Goal: Information Seeking & Learning: Learn about a topic

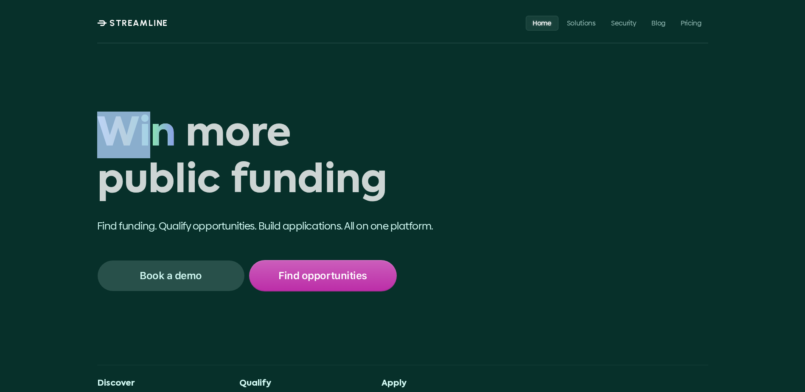
drag, startPoint x: 99, startPoint y: 121, endPoint x: 149, endPoint y: 123, distance: 49.7
click at [149, 123] on span "Win" at bounding box center [136, 135] width 79 height 47
drag, startPoint x: 149, startPoint y: 123, endPoint x: 141, endPoint y: 126, distance: 8.6
click at [148, 124] on span "Win" at bounding box center [136, 135] width 79 height 47
click at [132, 130] on span "Win" at bounding box center [136, 135] width 79 height 47
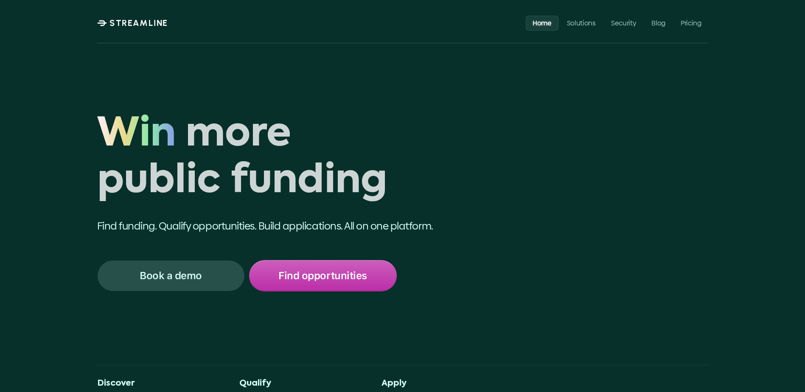
click at [88, 128] on div "Win more public funding Win Find funding. Qualify opportunities. Build applicat…" at bounding box center [402, 233] width 805 height 466
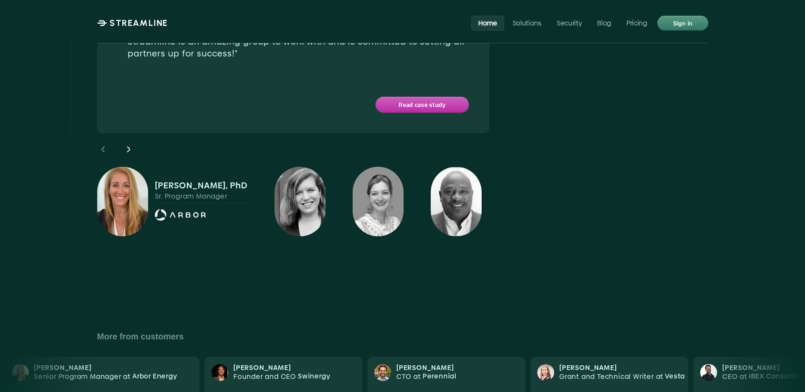
scroll to position [2632, 0]
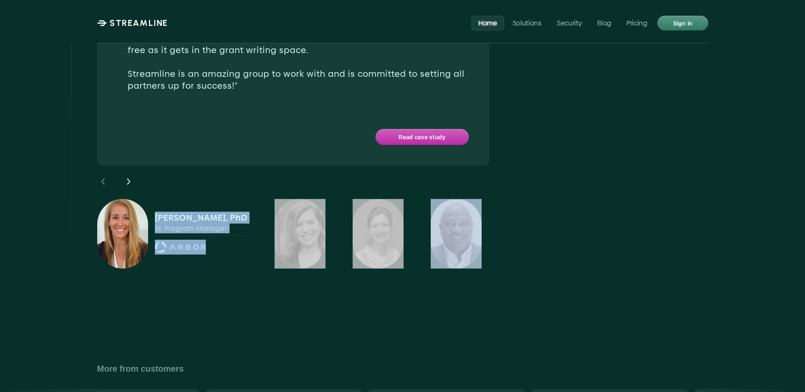
drag, startPoint x: 152, startPoint y: 160, endPoint x: 454, endPoint y: 201, distance: 305.0
click at [454, 201] on div "[PERSON_NAME], PhD Sr. Program Manager" at bounding box center [289, 234] width 385 height 70
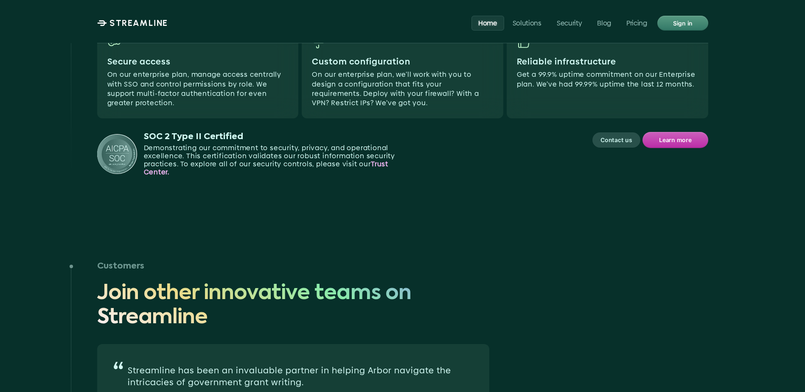
scroll to position [2080, 0]
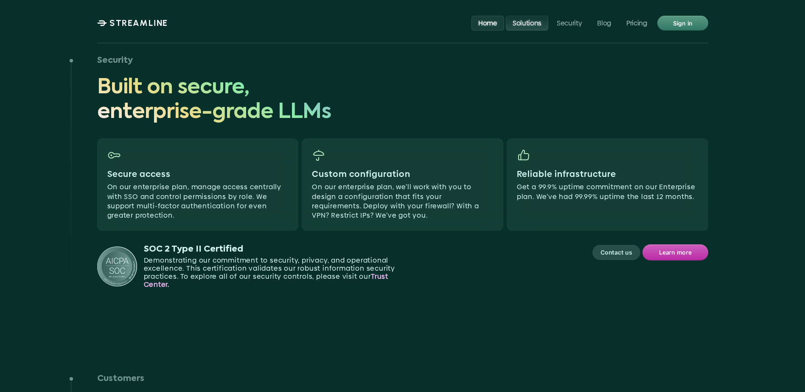
click at [523, 27] on p "Solutions" at bounding box center [526, 23] width 29 height 8
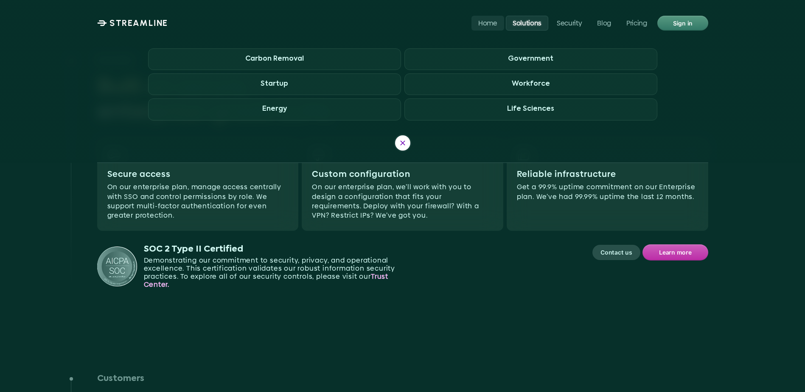
click at [405, 147] on div at bounding box center [402, 142] width 15 height 15
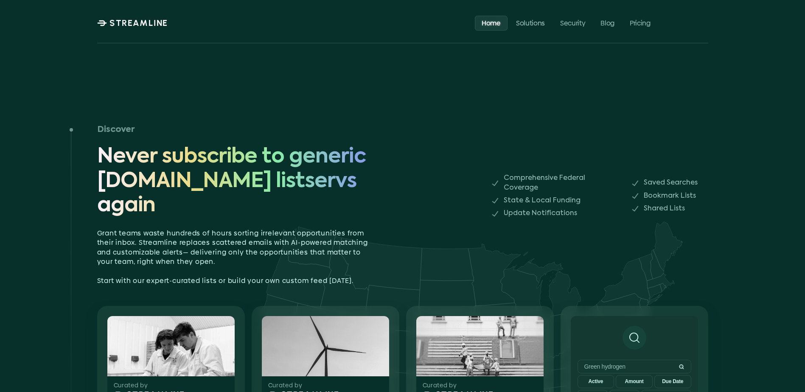
scroll to position [0, 0]
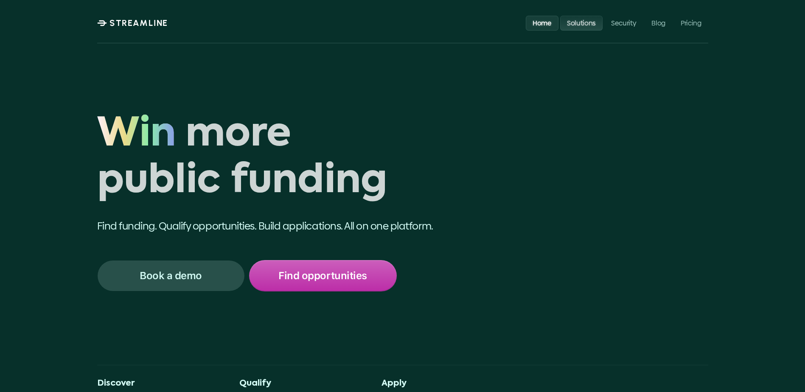
click at [565, 20] on link "Solutions" at bounding box center [581, 22] width 42 height 15
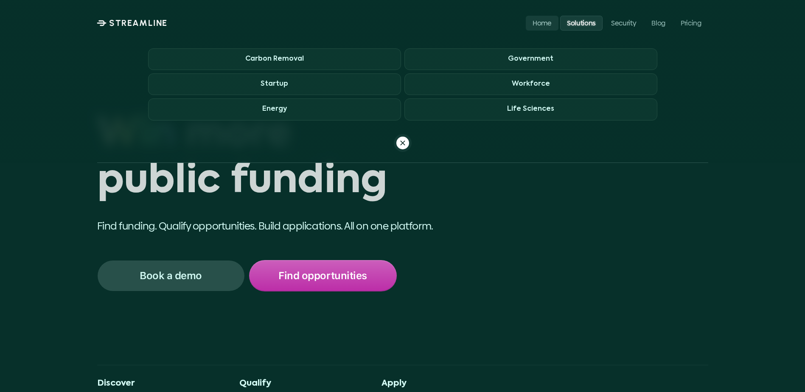
click at [450, 184] on h1 "Win more public funding" at bounding box center [291, 159] width 388 height 94
click at [407, 149] on div at bounding box center [402, 142] width 15 height 15
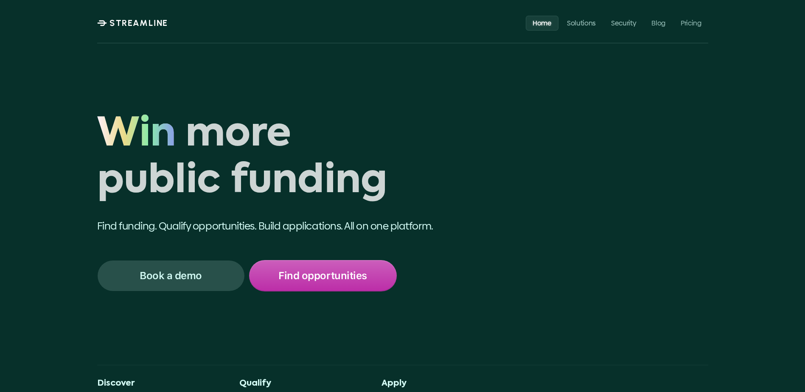
click at [142, 20] on p "STREAMLINE" at bounding box center [139, 23] width 59 height 10
click at [685, 23] on p "Pricing" at bounding box center [691, 23] width 21 height 8
